Goal: Transaction & Acquisition: Purchase product/service

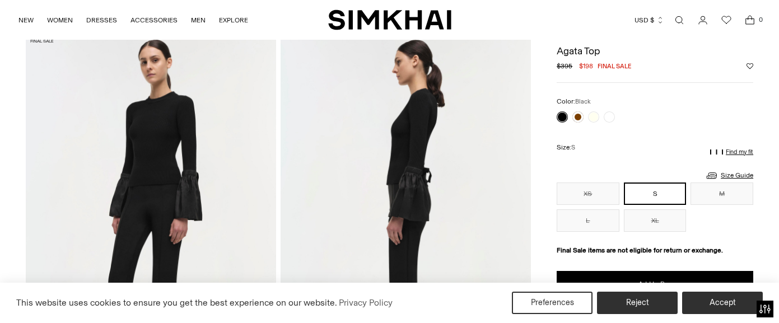
scroll to position [112, 0]
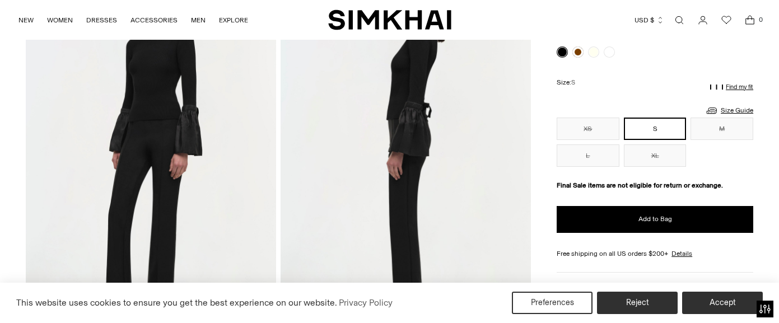
click at [407, 114] on img at bounding box center [406, 157] width 250 height 376
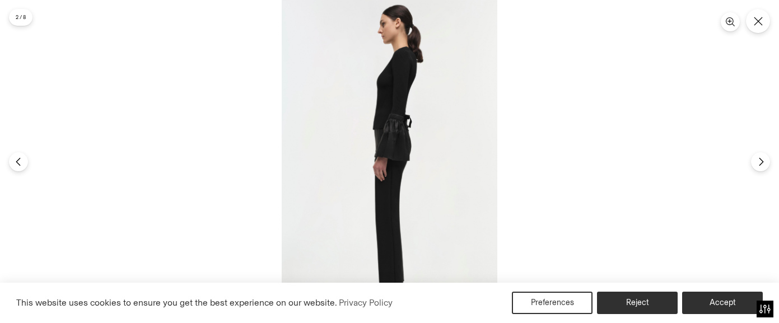
click at [460, 165] on img at bounding box center [390, 161] width 216 height 323
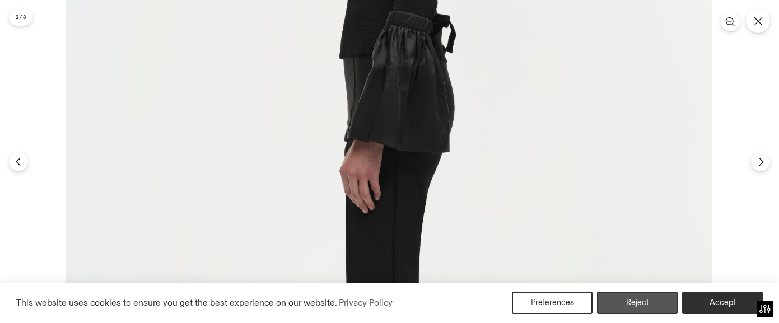
click at [647, 305] on button "Reject" at bounding box center [637, 303] width 81 height 22
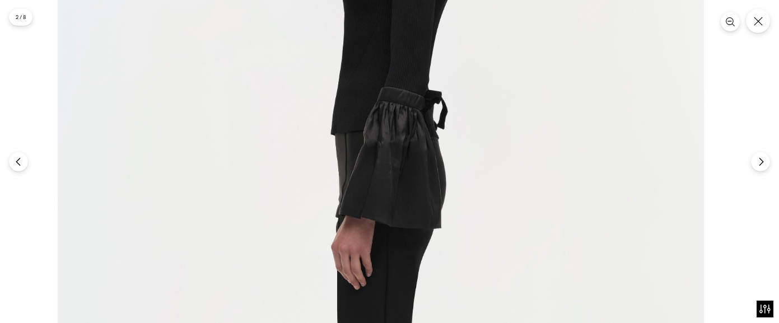
click at [431, 188] on img at bounding box center [381, 231] width 646 height 970
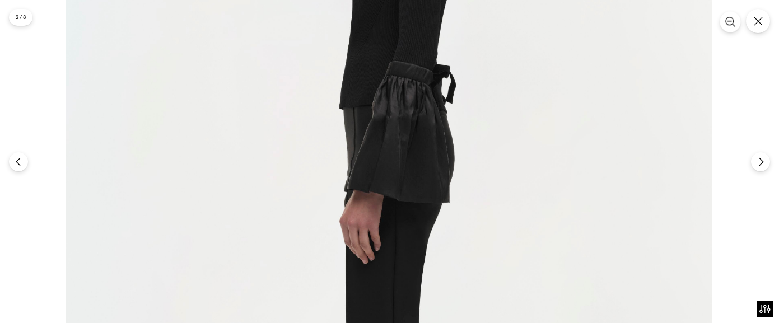
click at [730, 23] on icon "Zoom" at bounding box center [730, 22] width 10 height 10
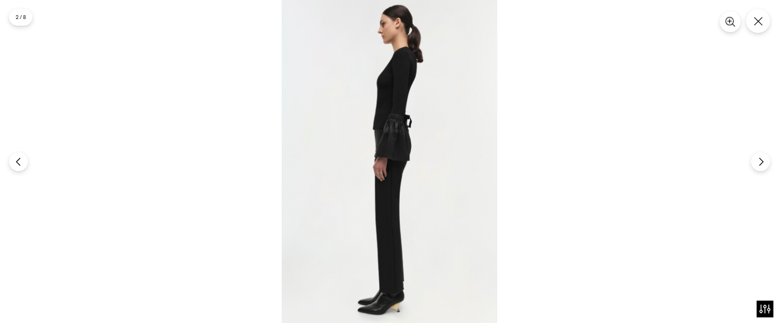
click at [730, 23] on icon "Zoom" at bounding box center [730, 22] width 10 height 10
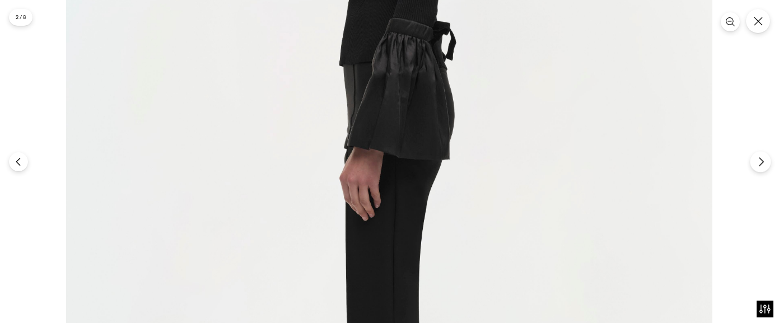
click at [758, 167] on button "Next" at bounding box center [760, 161] width 21 height 21
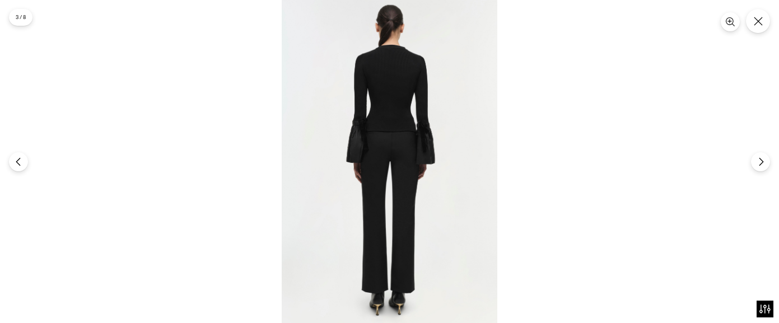
click at [400, 152] on img at bounding box center [390, 161] width 216 height 323
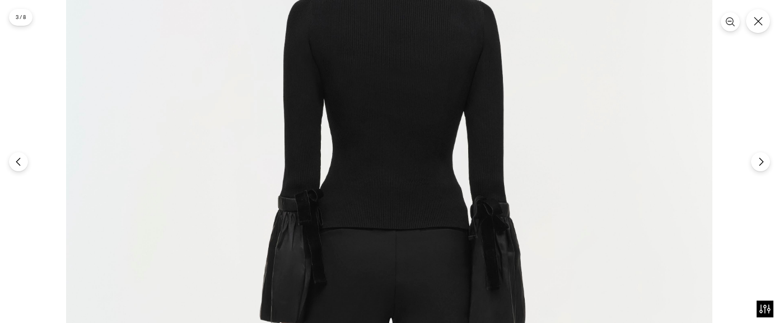
click at [563, 253] on img at bounding box center [389, 319] width 646 height 970
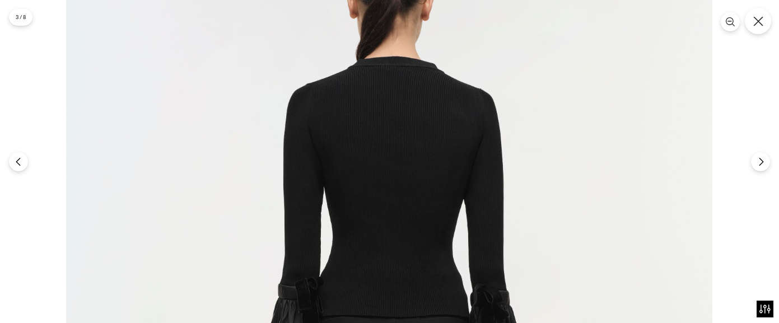
click at [749, 24] on button "Close" at bounding box center [758, 21] width 26 height 26
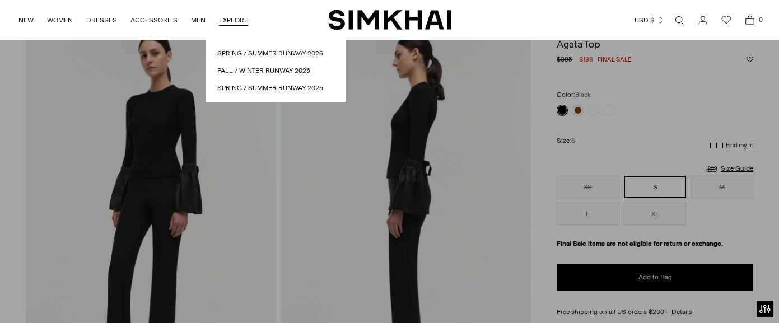
scroll to position [0, 0]
